Goal: Transaction & Acquisition: Download file/media

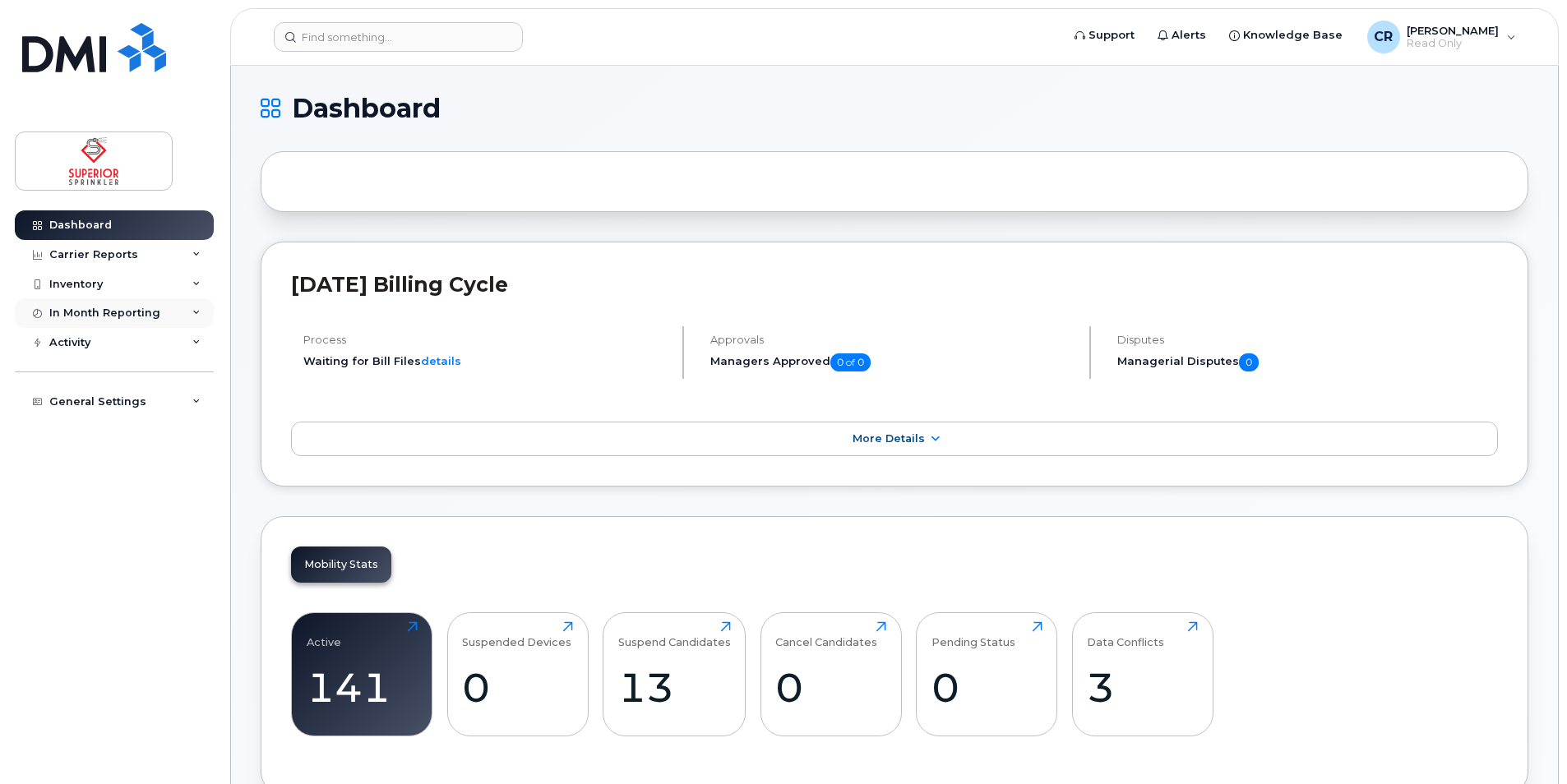
click at [193, 313] on icon at bounding box center [196, 313] width 8 height 8
click at [194, 253] on icon at bounding box center [196, 254] width 8 height 8
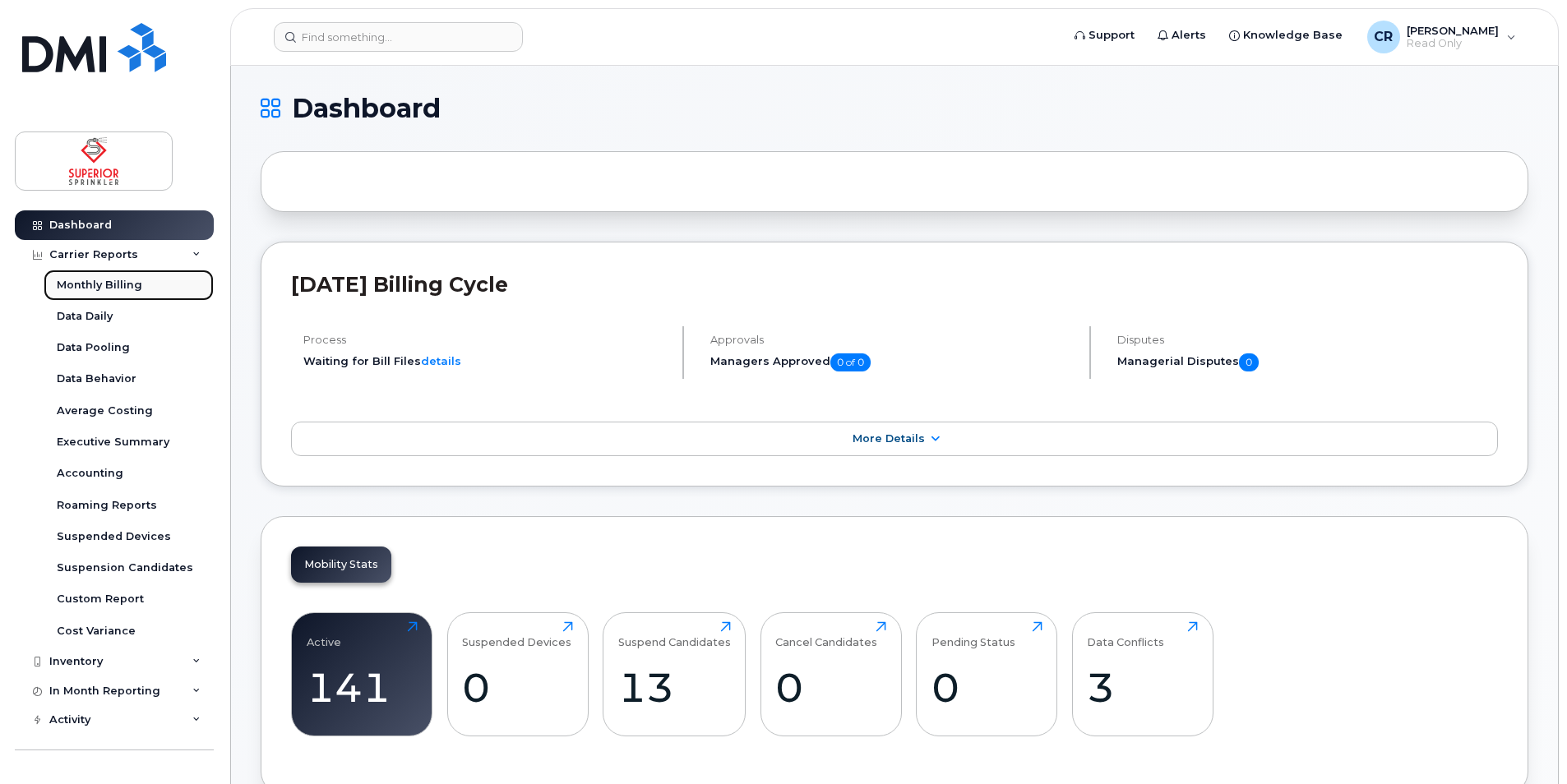
click at [135, 284] on div "Monthly Billing" at bounding box center [100, 285] width 86 height 15
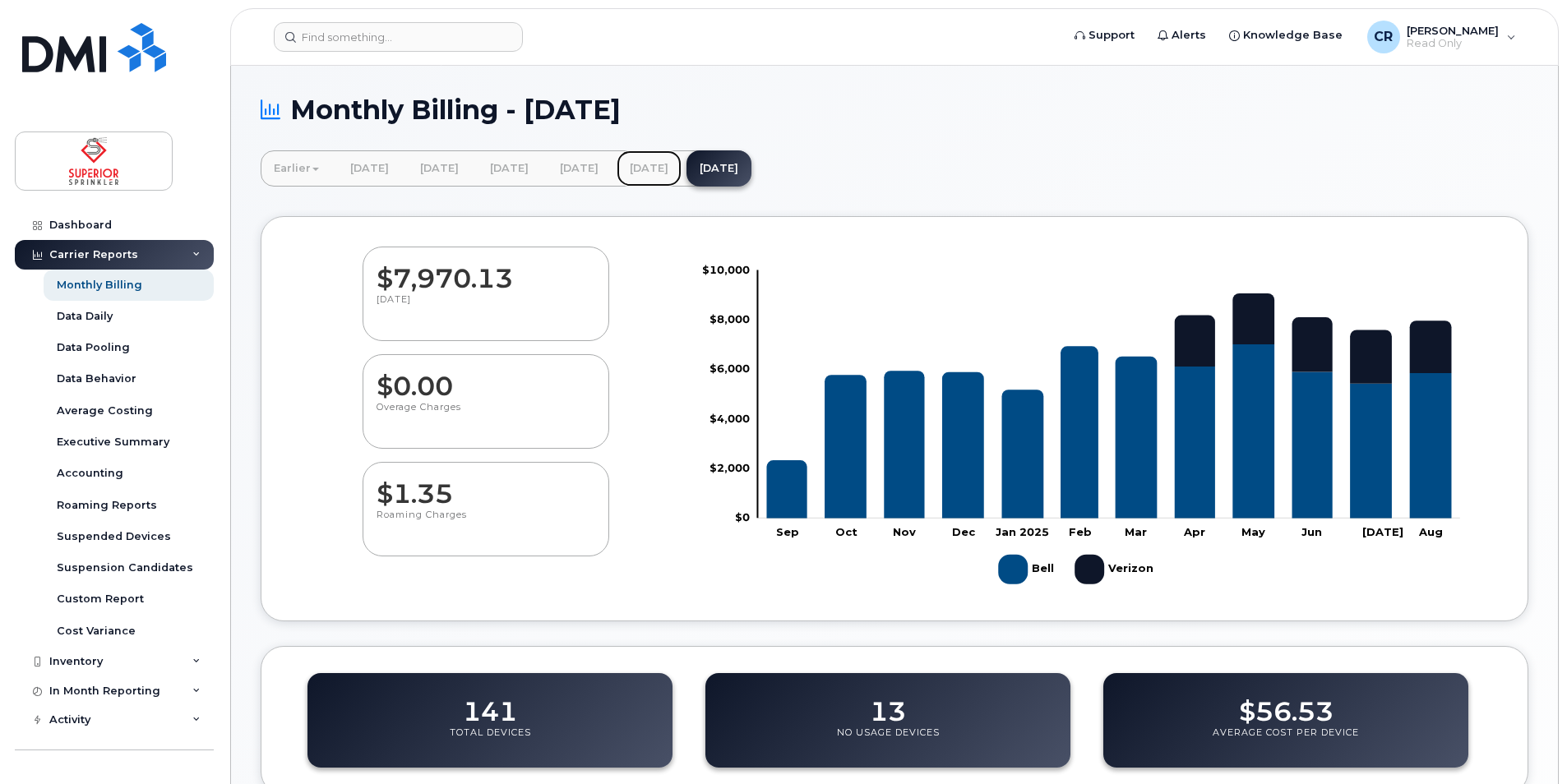
click at [682, 164] on link "July 2025" at bounding box center [649, 168] width 65 height 36
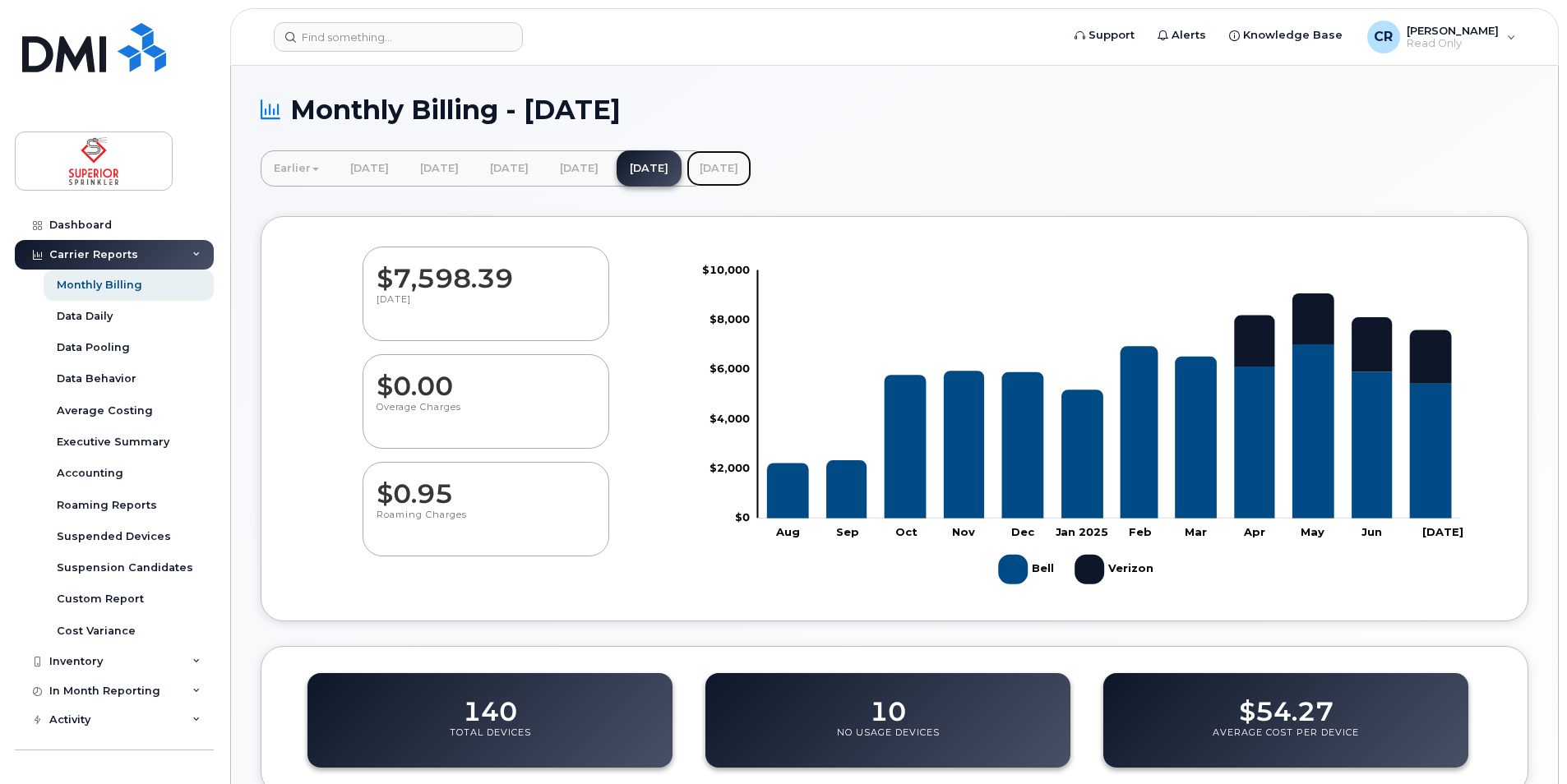
click at [751, 170] on link "[DATE]" at bounding box center [718, 168] width 65 height 36
click at [751, 167] on link "[DATE]" at bounding box center [718, 168] width 65 height 36
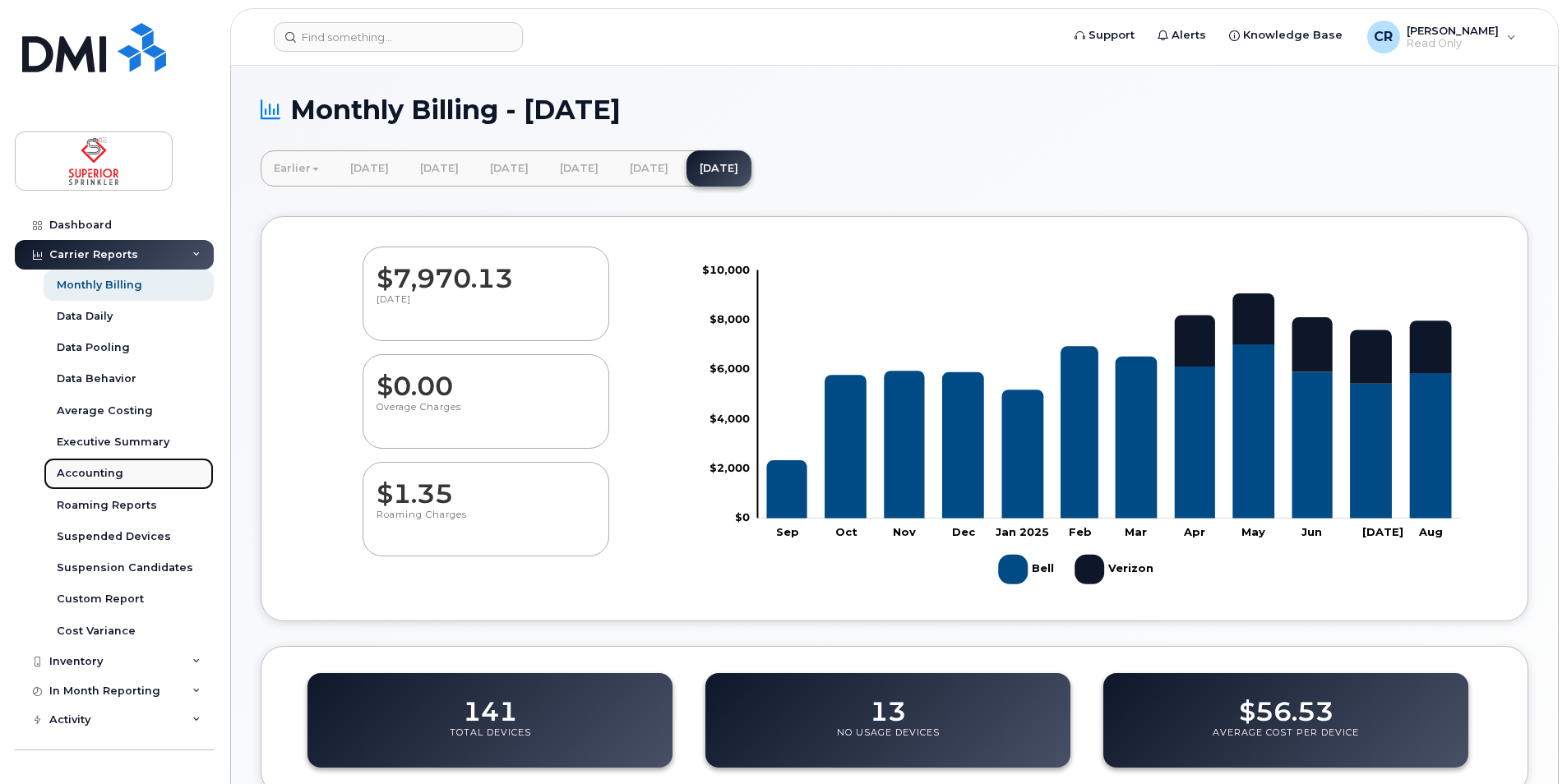
click at [86, 476] on div "Accounting" at bounding box center [90, 473] width 67 height 15
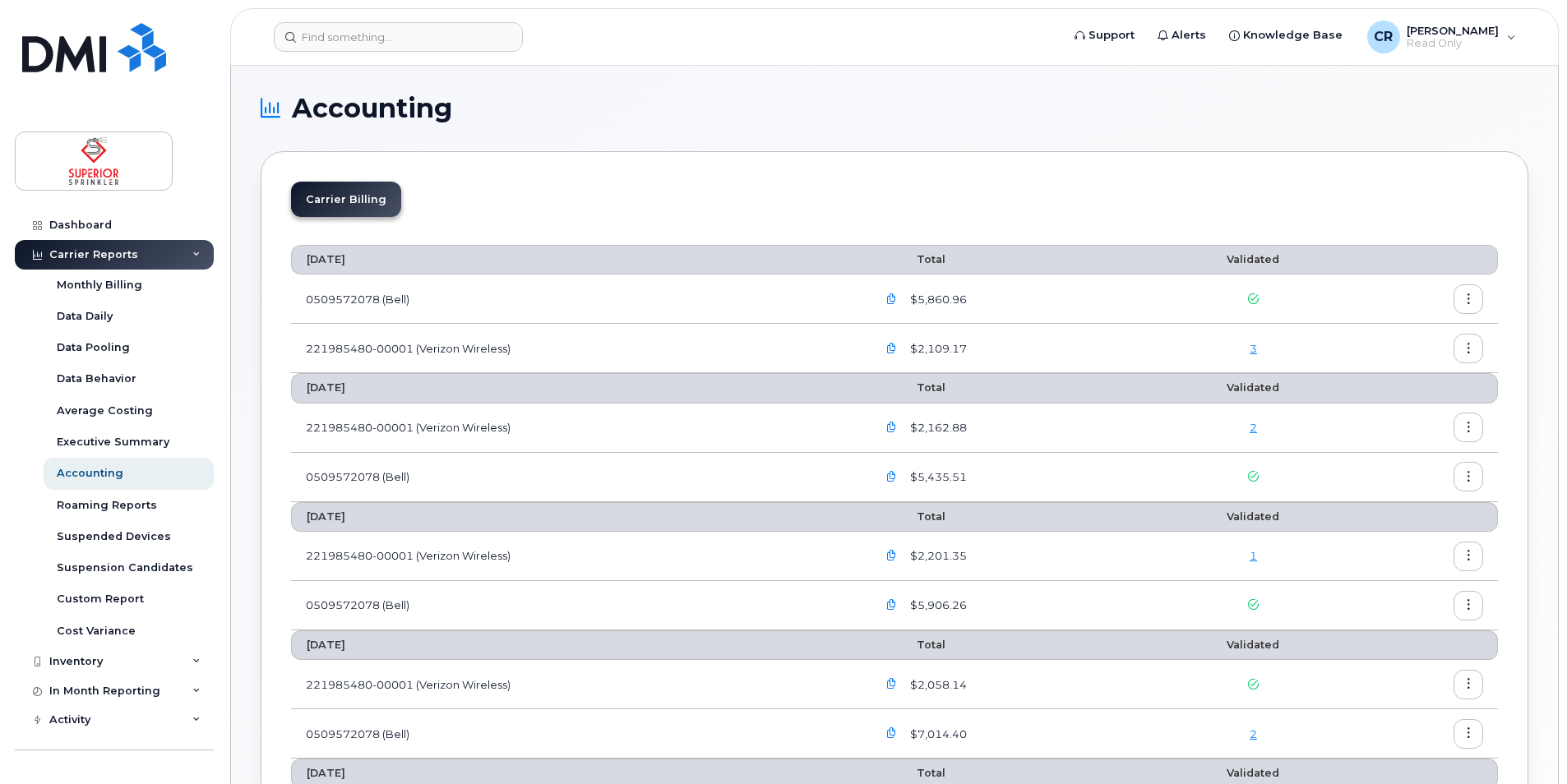
click at [895, 297] on icon "button" at bounding box center [892, 299] width 11 height 11
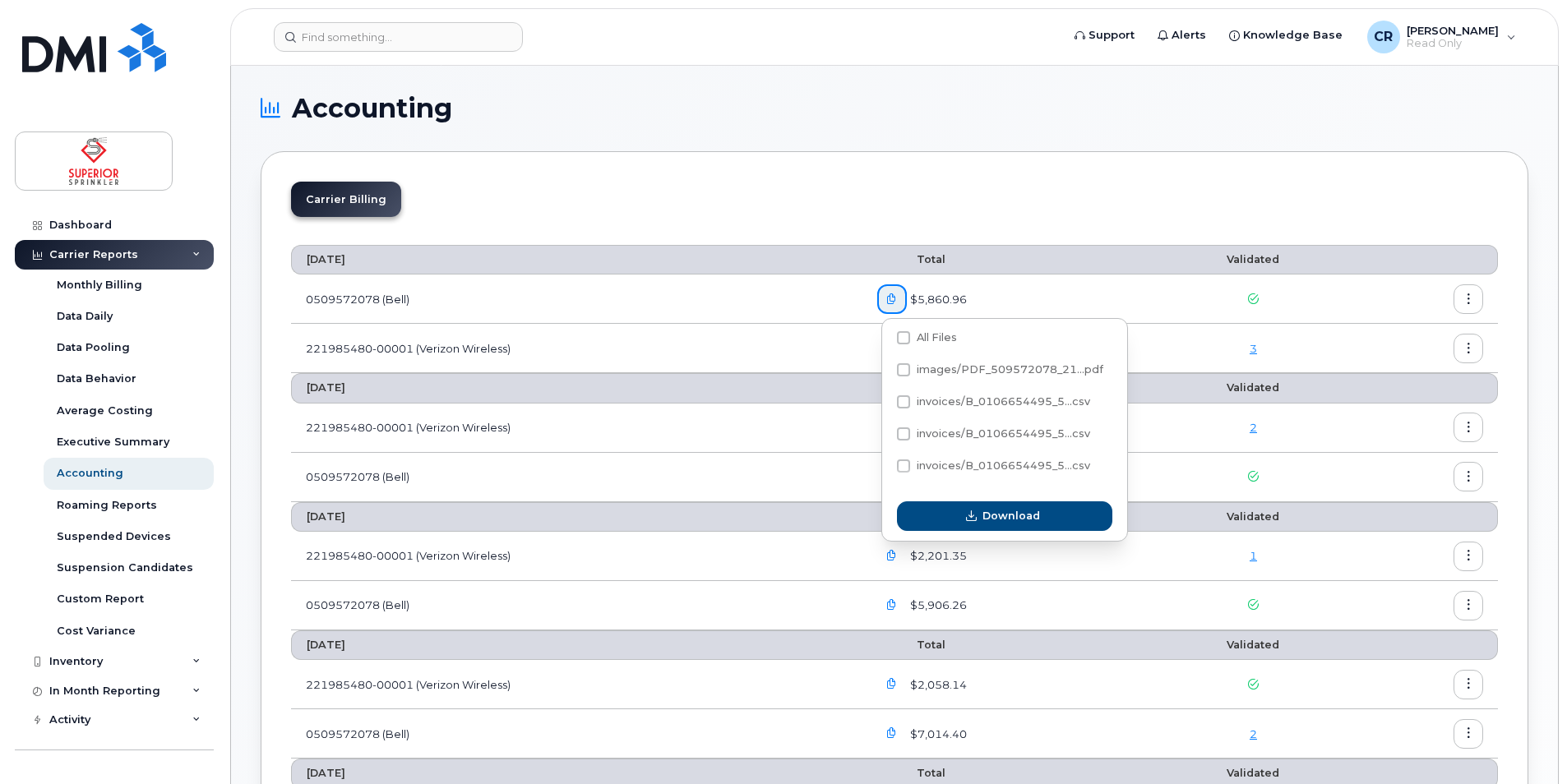
click at [895, 297] on icon "button" at bounding box center [892, 299] width 11 height 11
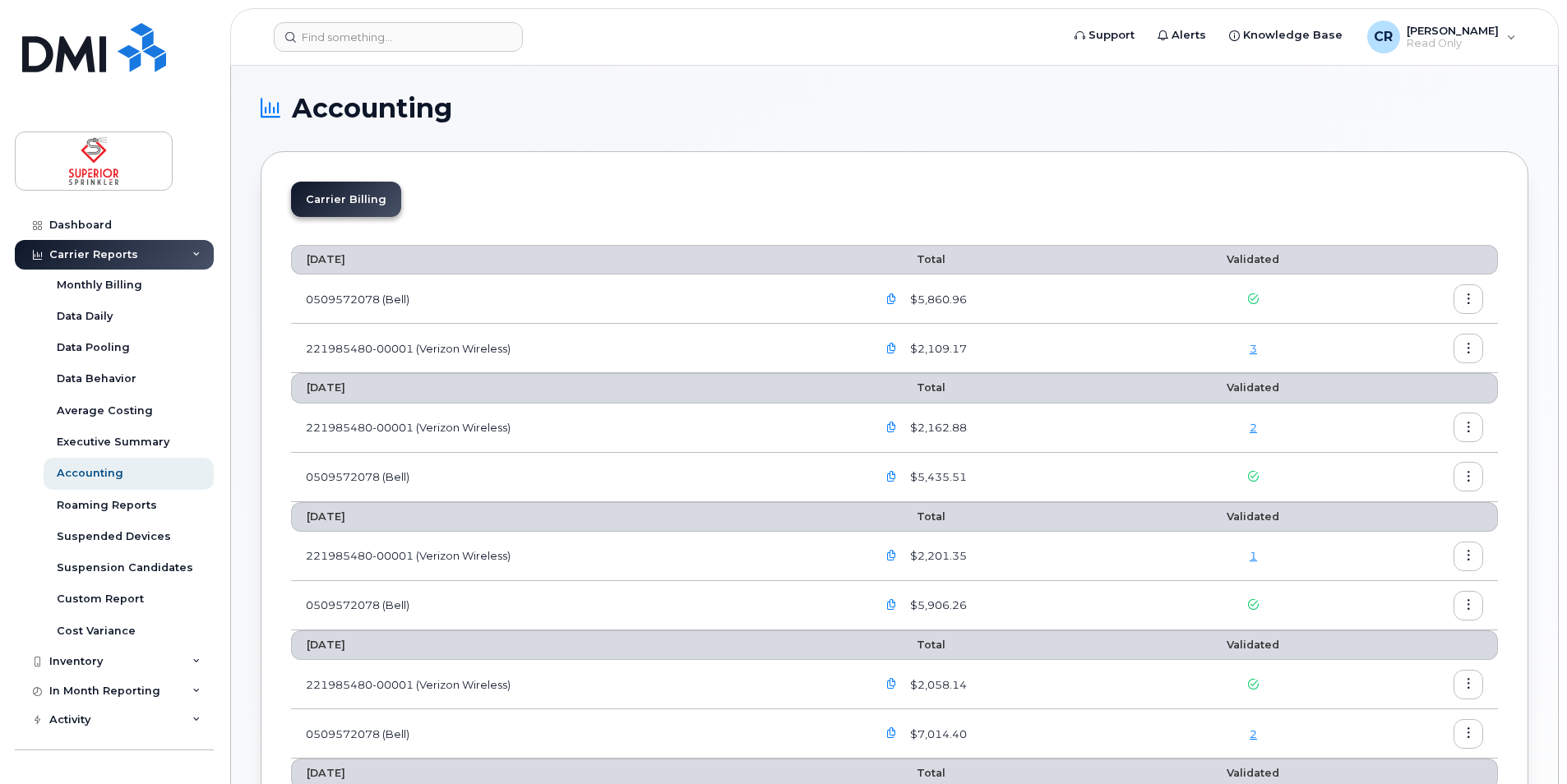
click at [895, 297] on icon "button" at bounding box center [892, 299] width 11 height 11
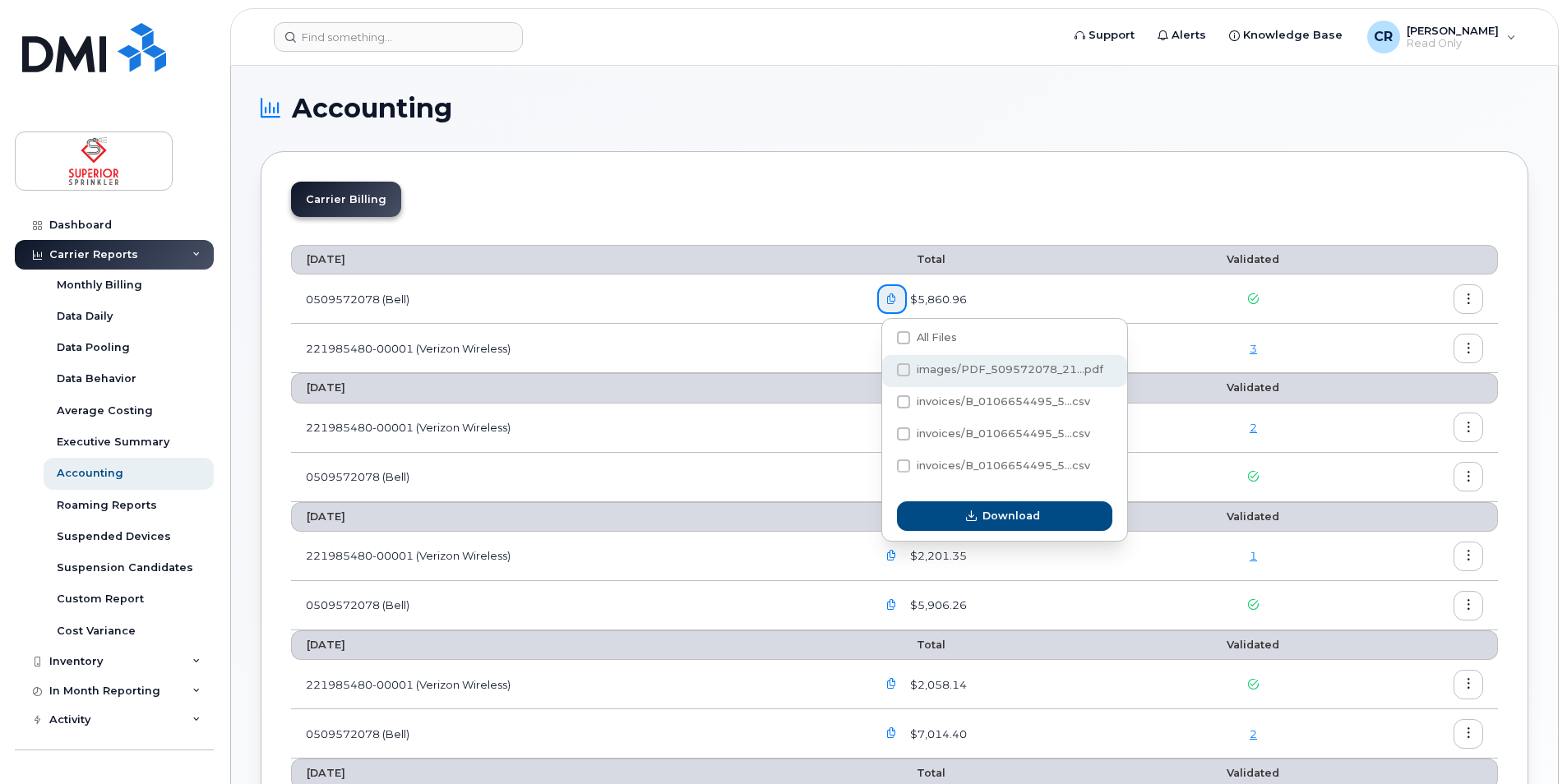
click at [904, 369] on span at bounding box center [903, 370] width 13 height 13
click at [885, 369] on input "images/PDF_509572078_21...pdf" at bounding box center [881, 370] width 8 height 8
checkbox input "true"
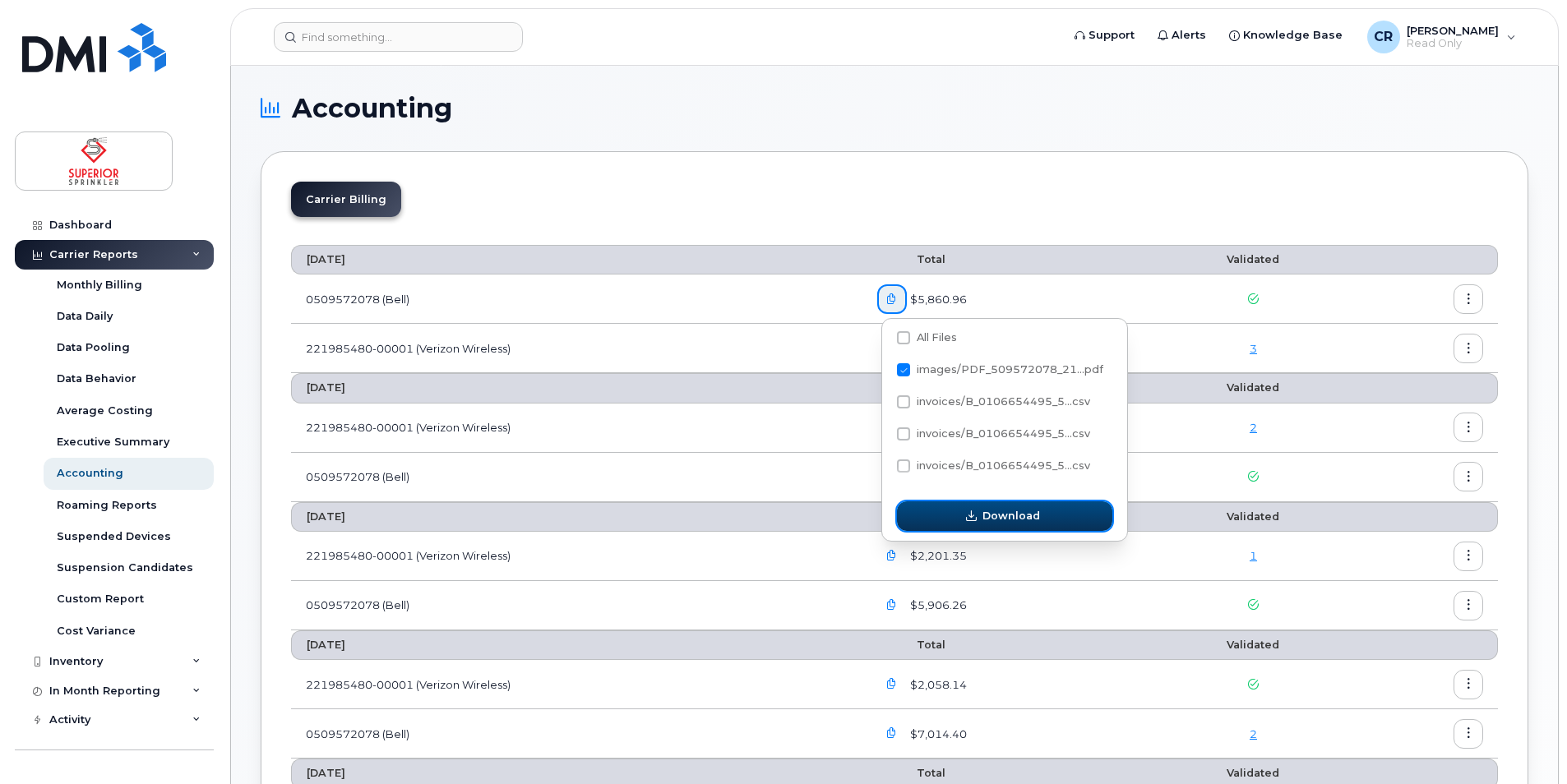
click at [985, 516] on span "Download" at bounding box center [1011, 515] width 57 height 15
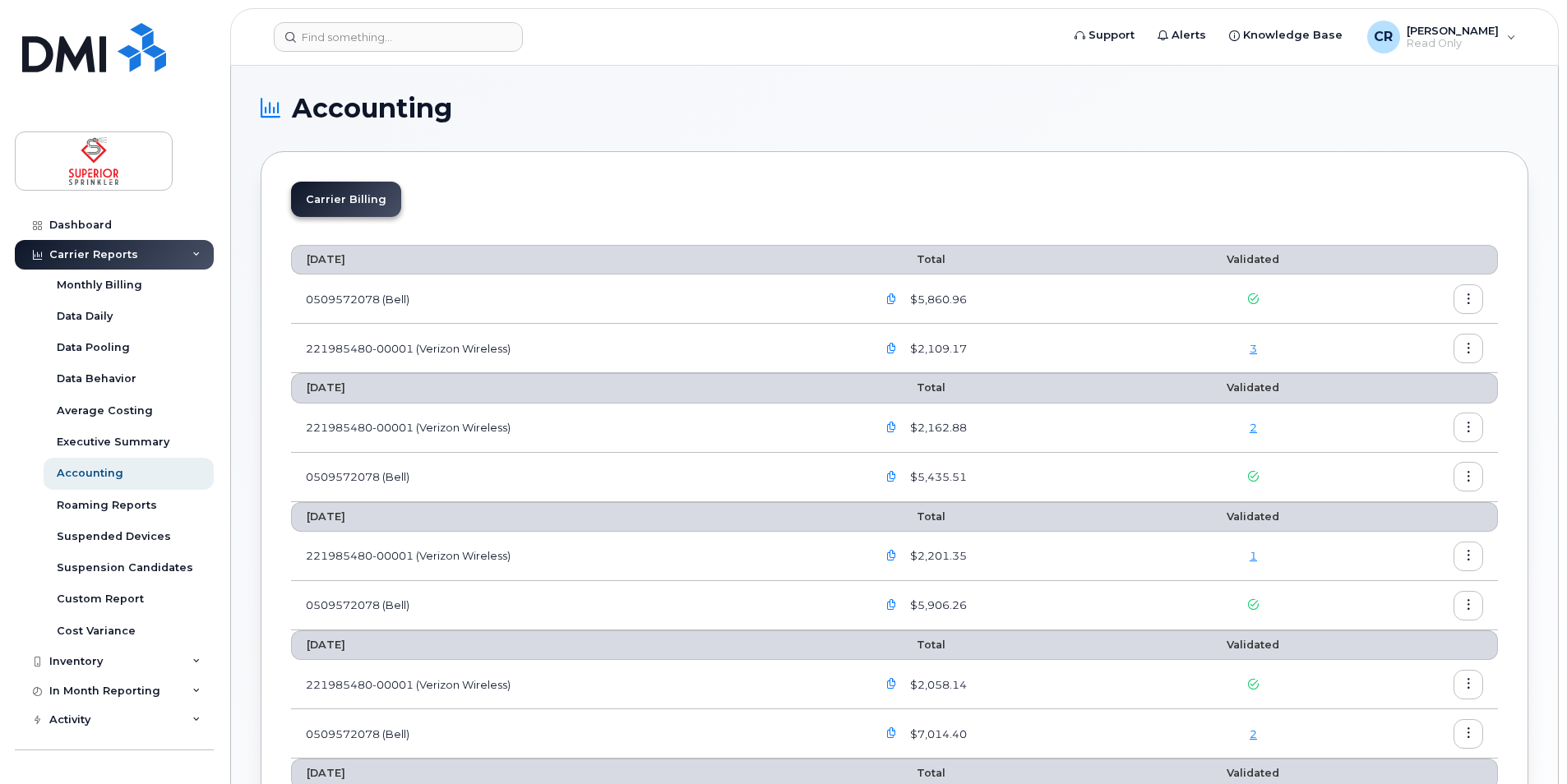
click at [1469, 307] on button "button" at bounding box center [1468, 298] width 29 height 29
click at [1404, 363] on span "Download" at bounding box center [1394, 365] width 64 height 15
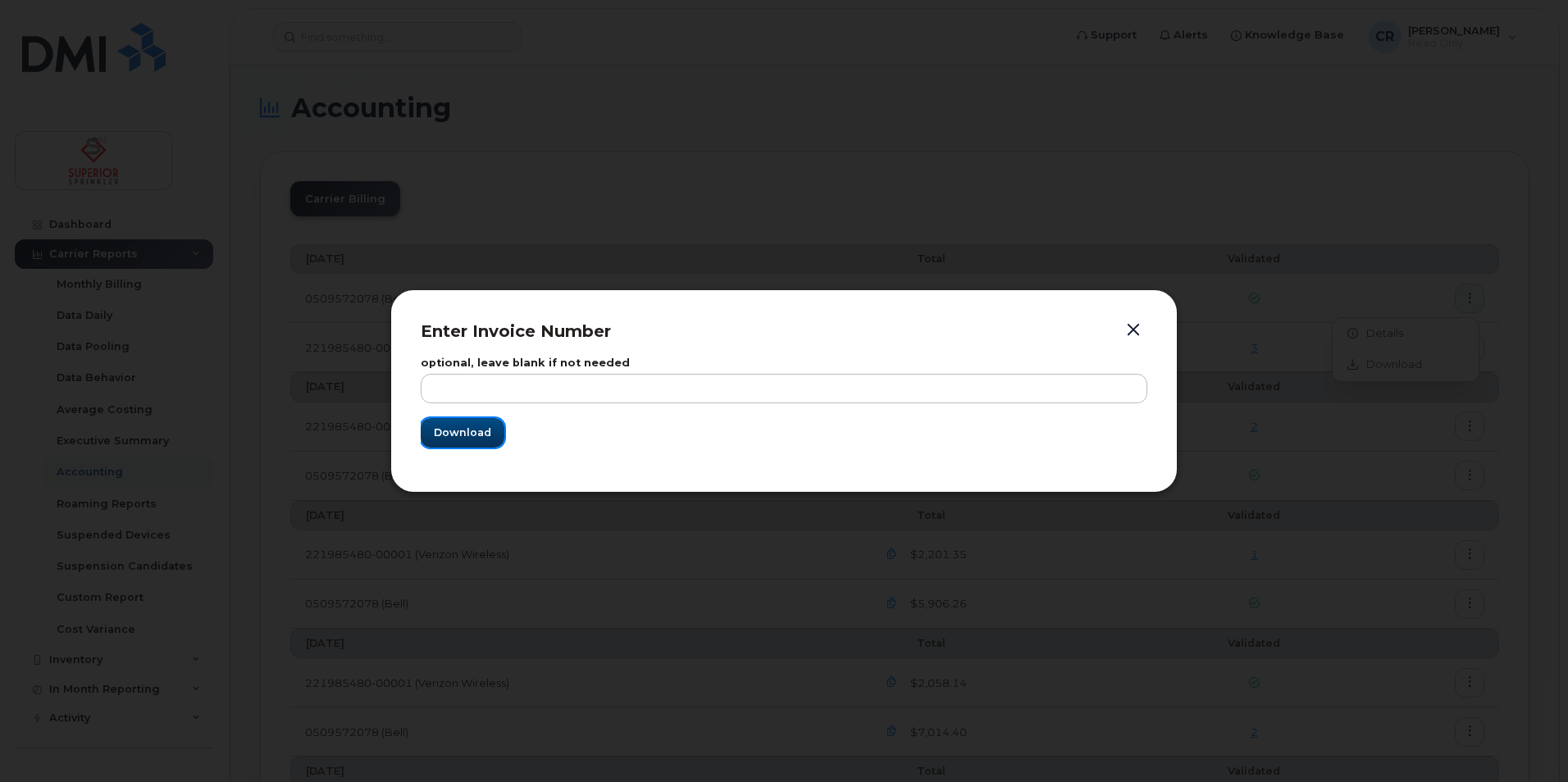
click at [451, 432] on span "Download" at bounding box center [462, 432] width 57 height 15
